Goal: Task Accomplishment & Management: Use online tool/utility

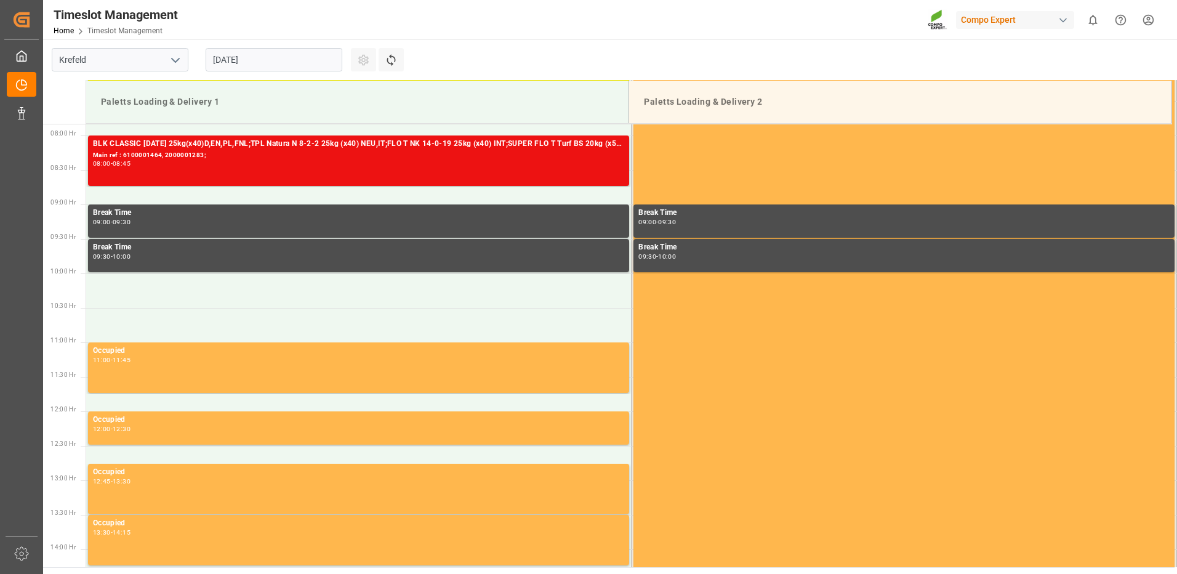
scroll to position [544, 0]
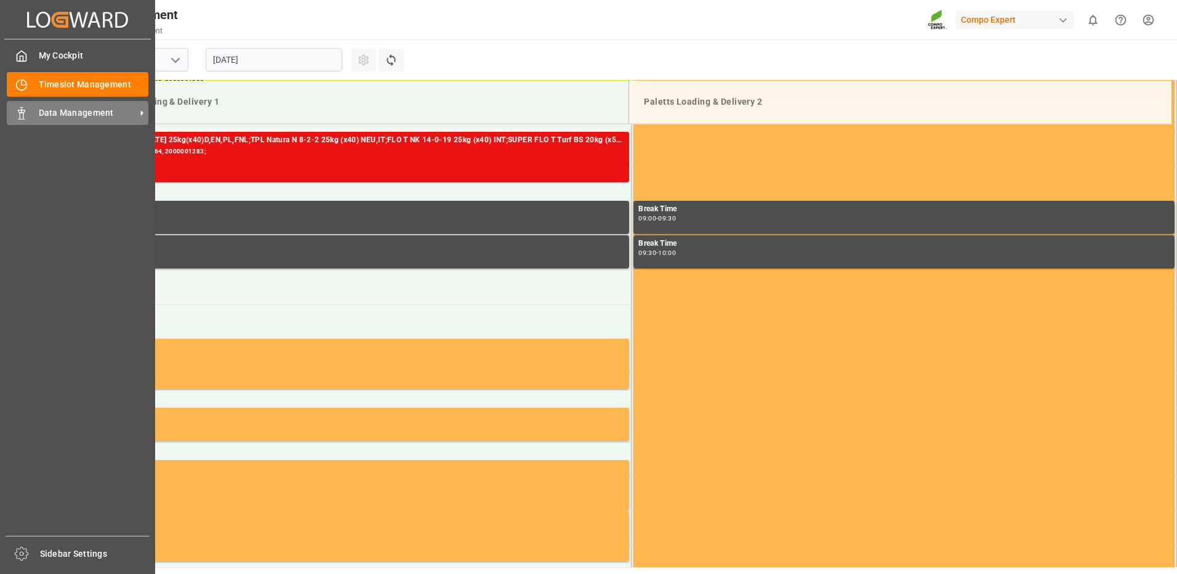
click at [70, 111] on span "Data Management" at bounding box center [87, 113] width 97 height 13
drag, startPoint x: 70, startPoint y: 111, endPoint x: 26, endPoint y: 88, distance: 48.7
click at [26, 88] on icon at bounding box center [21, 85] width 12 height 12
click at [143, 109] on icon at bounding box center [141, 113] width 13 height 13
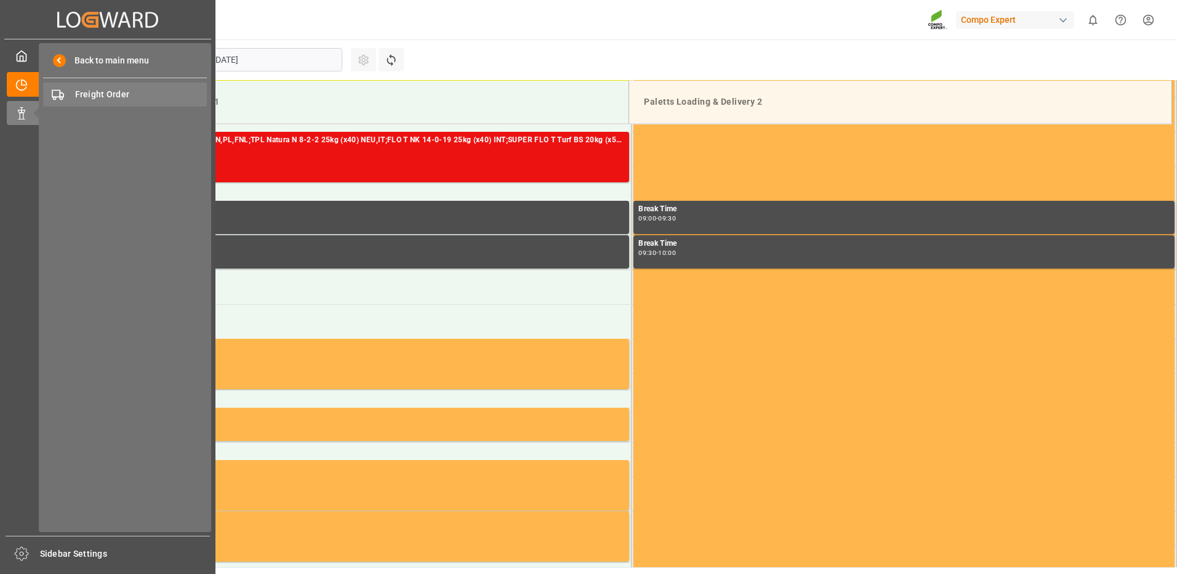
click at [136, 94] on span "Freight Order" at bounding box center [141, 94] width 132 height 13
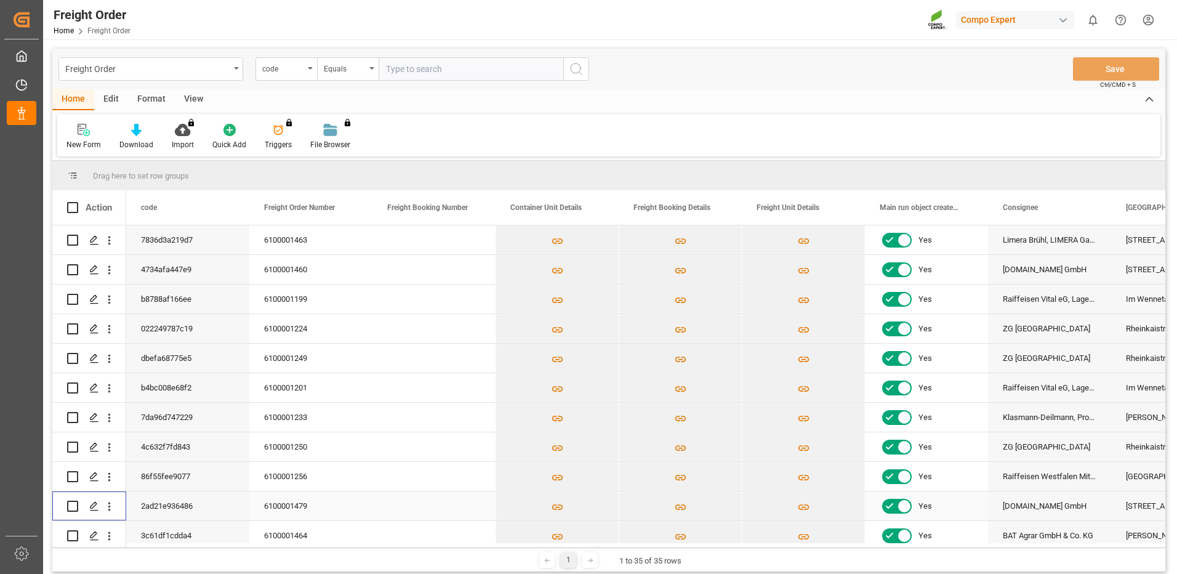
click at [73, 505] on input "Press Space to toggle row selection (unchecked)" at bounding box center [72, 506] width 11 height 11
checkbox input "true"
click at [92, 505] on icon "Press SPACE to deselect this row." at bounding box center [94, 506] width 10 height 10
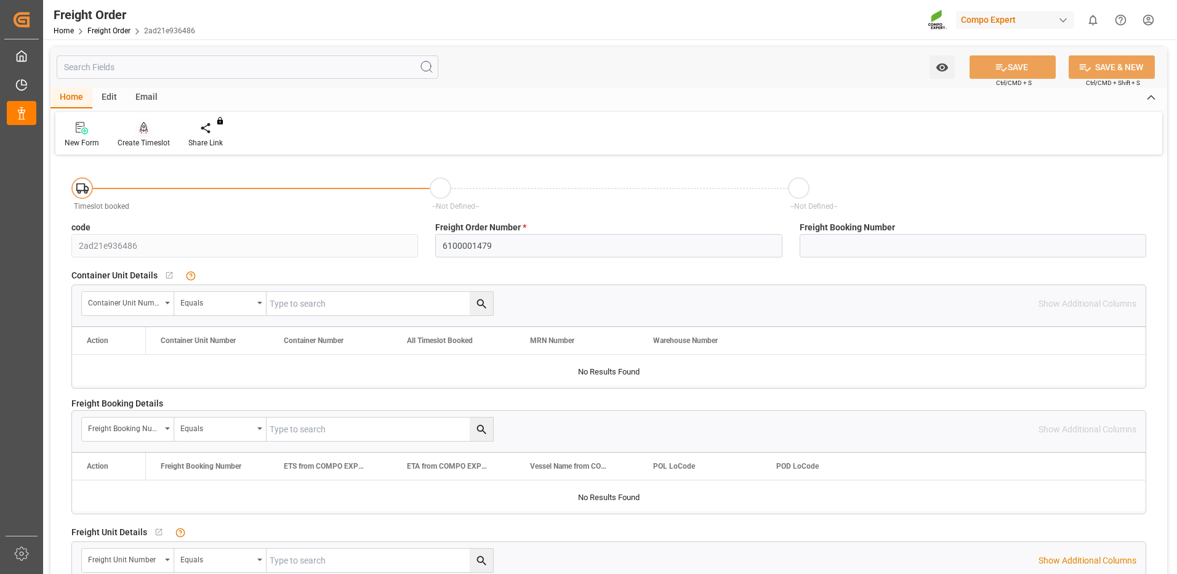
click at [145, 127] on icon at bounding box center [144, 127] width 9 height 10
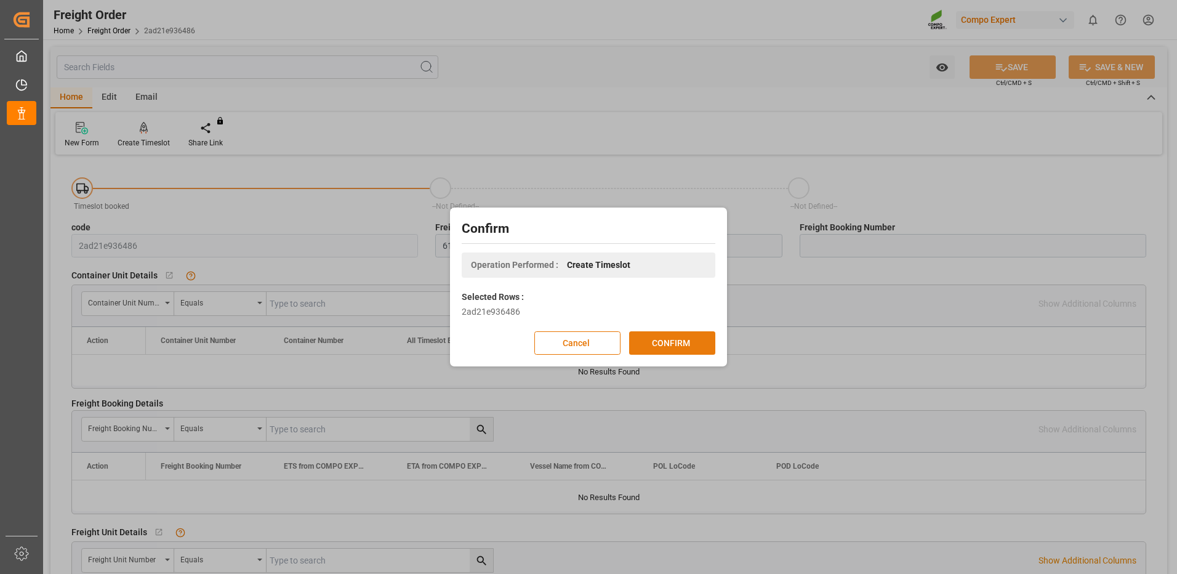
click at [667, 342] on button "CONFIRM" at bounding box center [672, 342] width 86 height 23
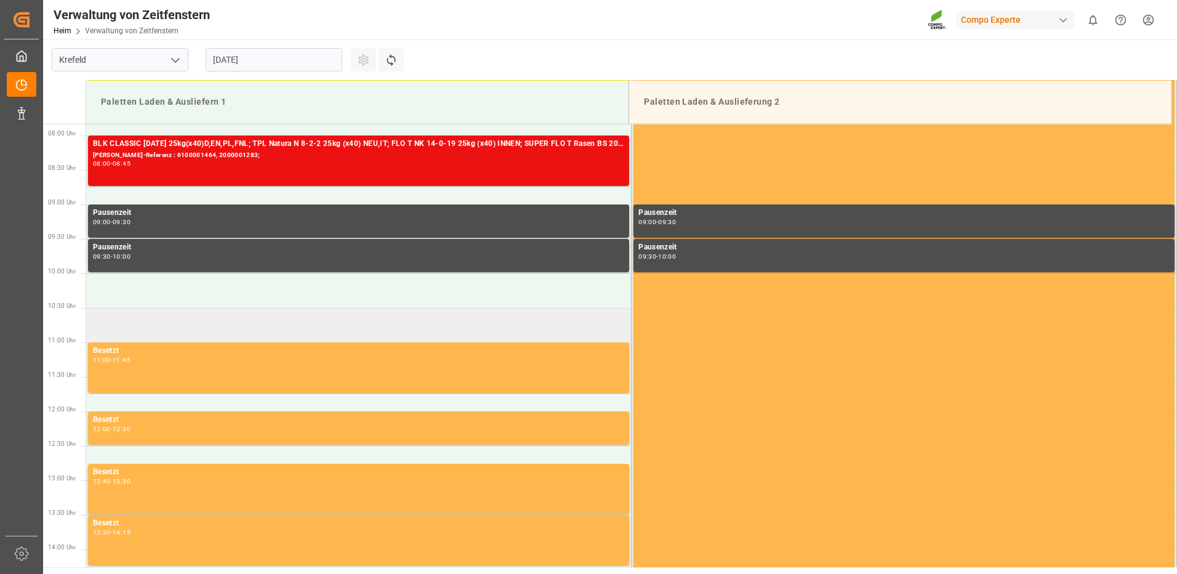
scroll to position [544, 0]
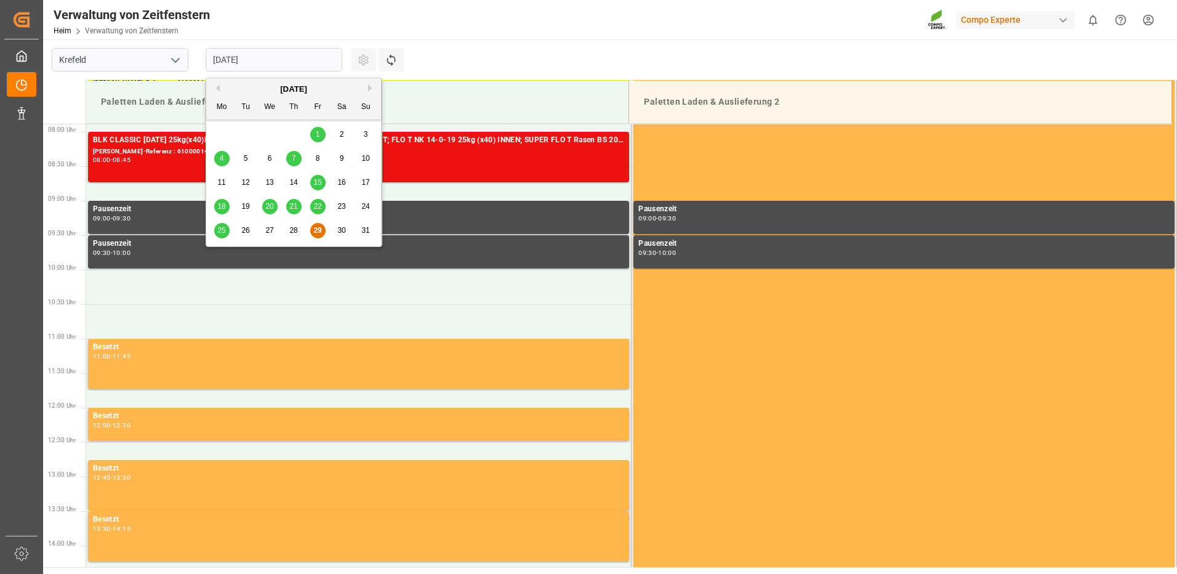
click at [326, 62] on input "[DATE]" at bounding box center [274, 59] width 137 height 23
click at [374, 84] on button "Nächster Monat" at bounding box center [371, 87] width 7 height 7
click at [222, 136] on span "1" at bounding box center [222, 134] width 4 height 9
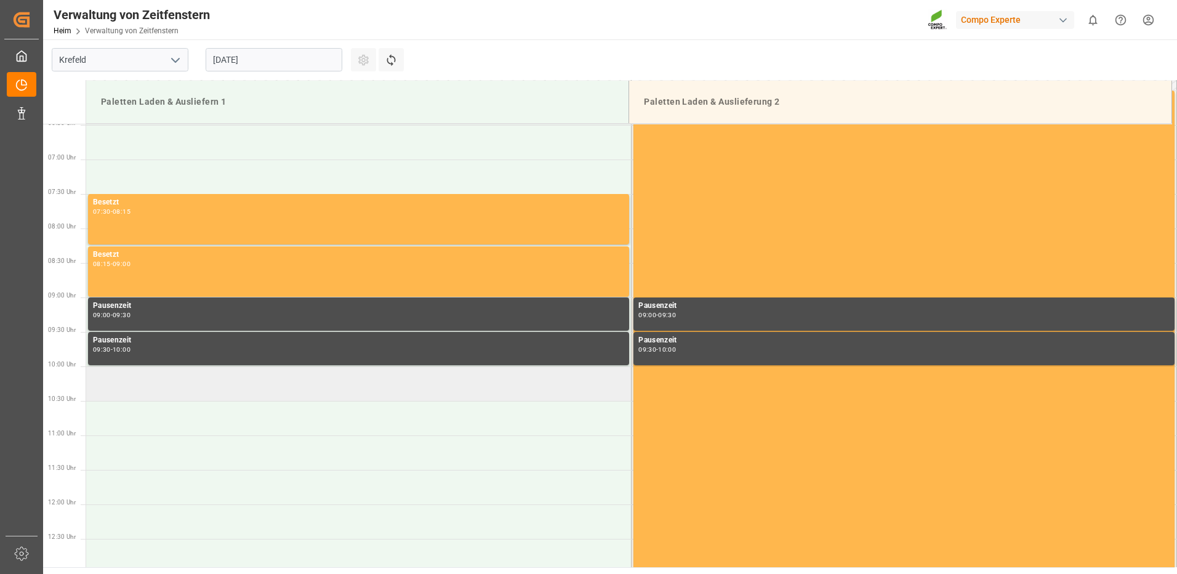
scroll to position [421, 0]
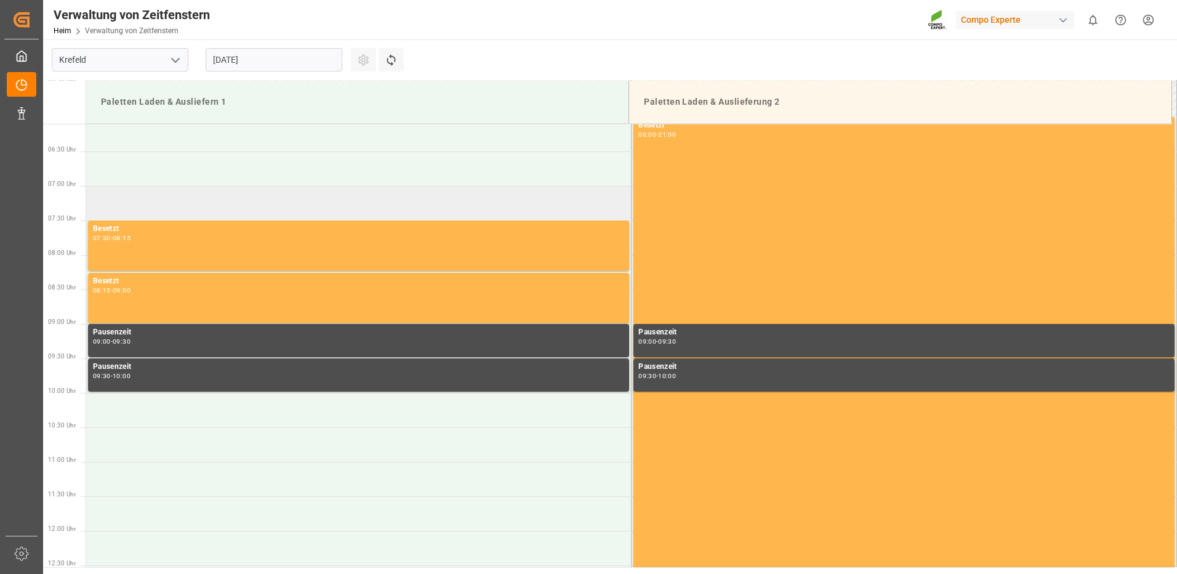
click at [139, 198] on td at bounding box center [359, 203] width 546 height 34
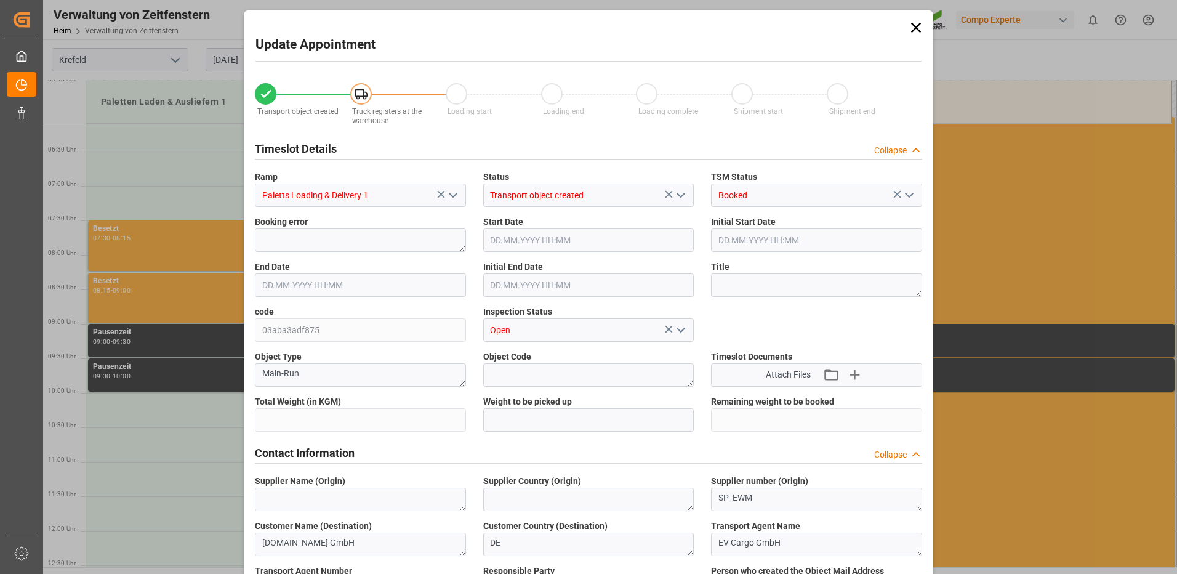
type input "24707.2"
type input "0"
type input "[DATE] 07:00"
type input "[DATE] 07:30"
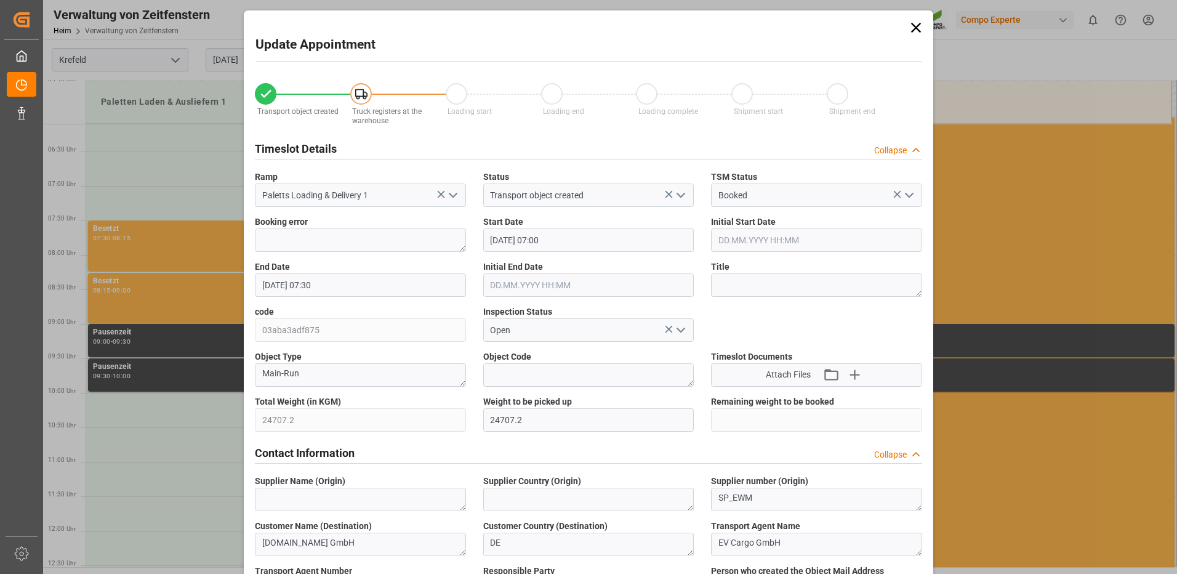
type input "[DATE] 07:52"
type input "[DATE] 06:35"
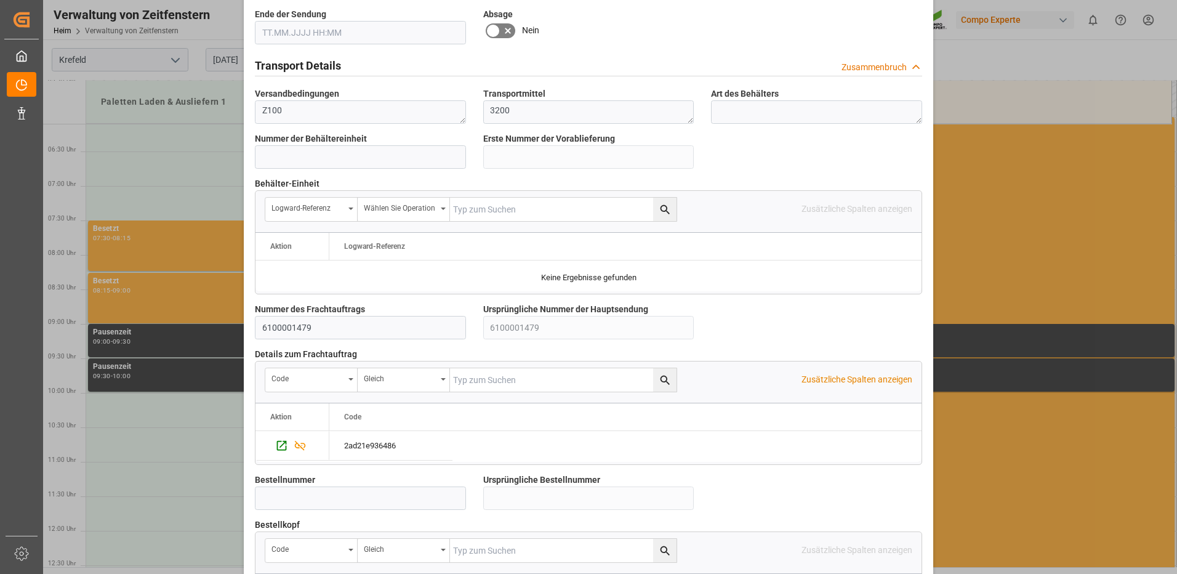
scroll to position [1047, 0]
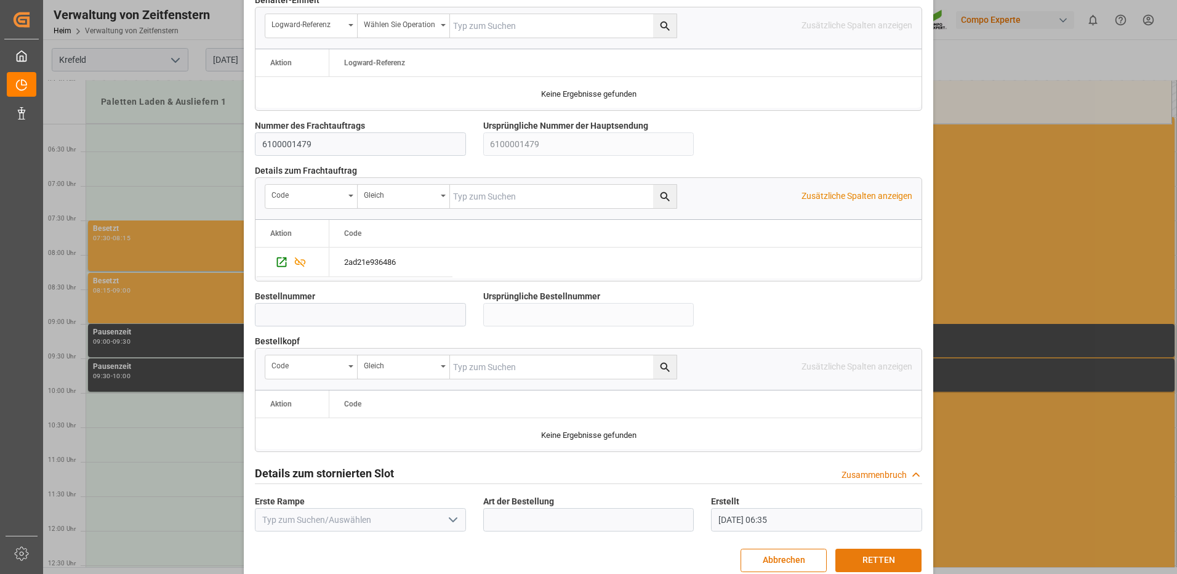
click at [876, 549] on button "RETTEN" at bounding box center [879, 560] width 86 height 23
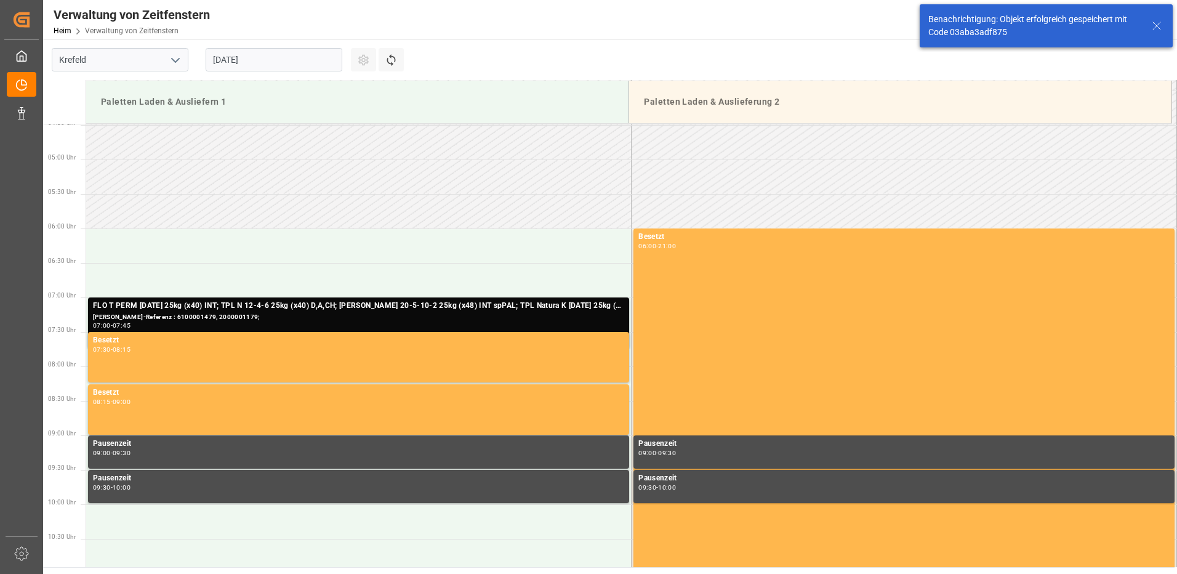
scroll to position [406, 0]
